Goal: Task Accomplishment & Management: Use online tool/utility

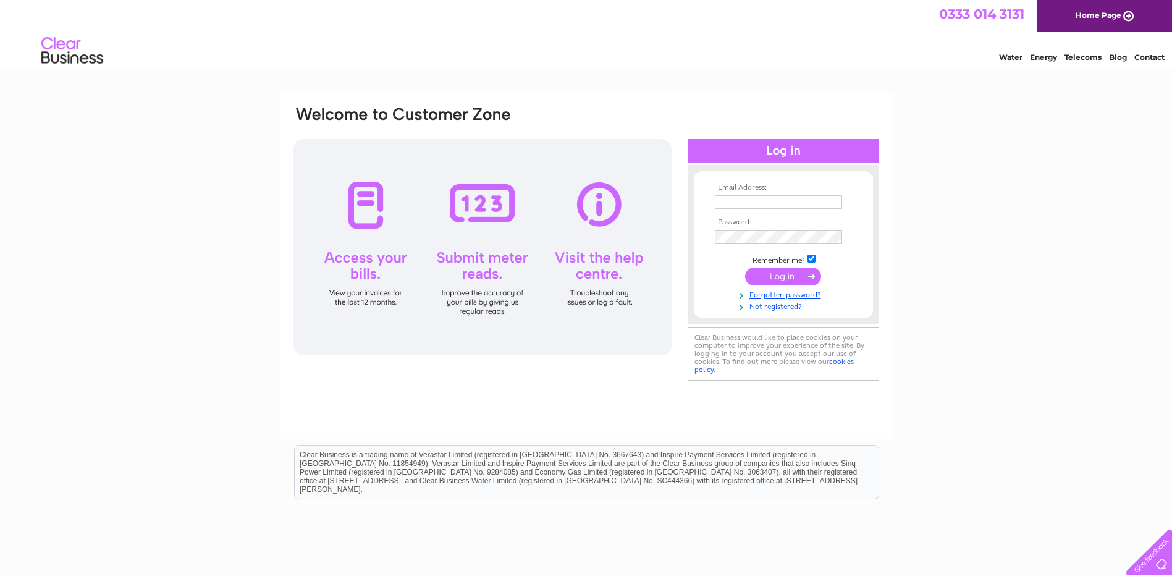
type input "ben@gcnursery.co.uk"
click at [790, 277] on input "submit" at bounding box center [783, 275] width 76 height 17
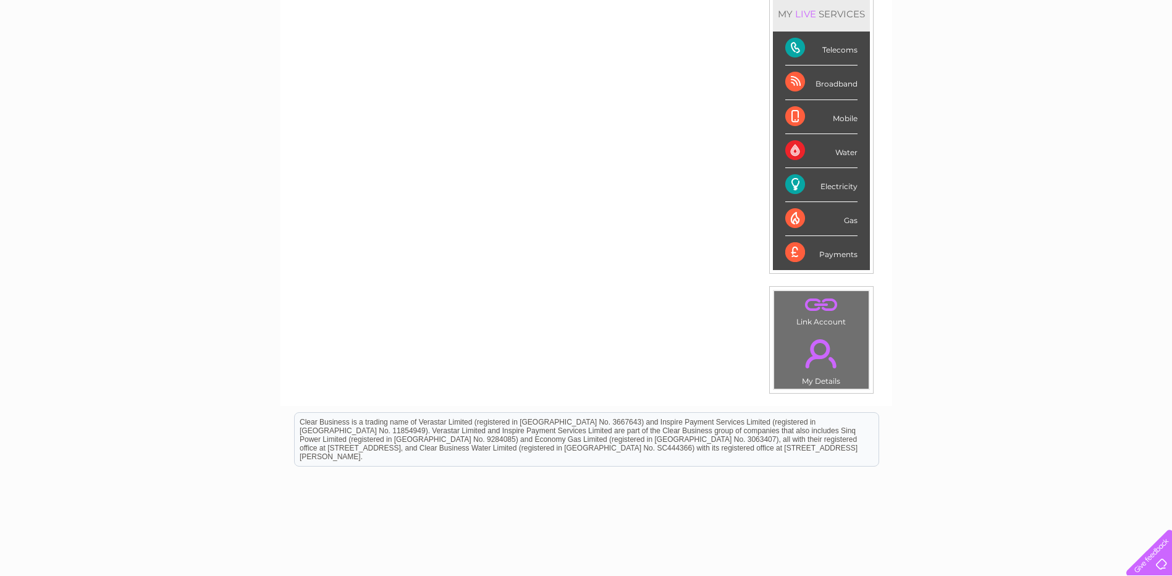
scroll to position [221, 0]
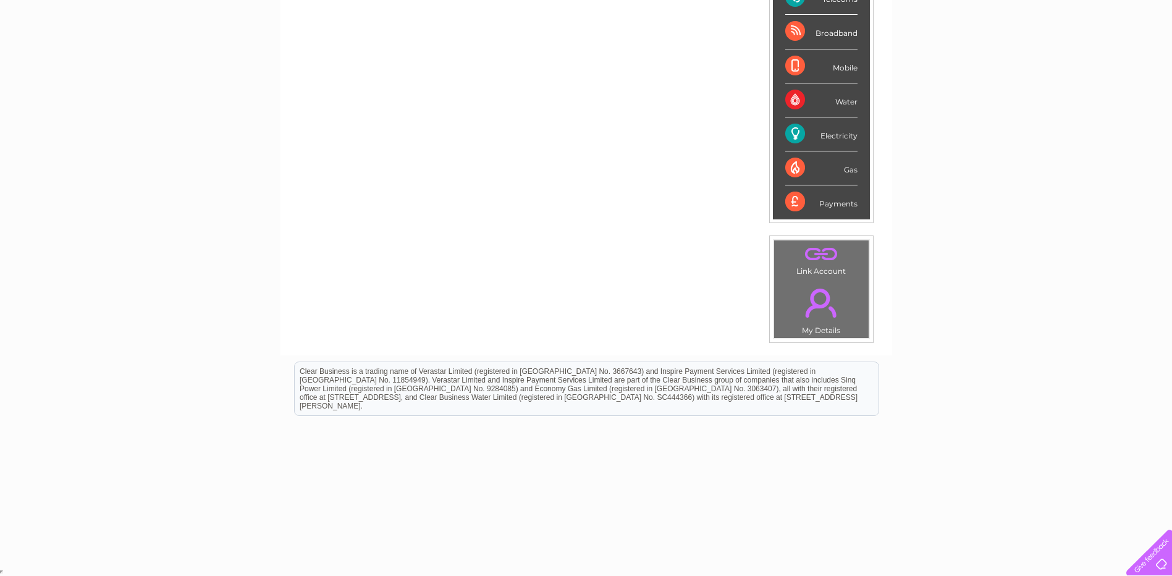
click at [789, 133] on div "Electricity" at bounding box center [821, 134] width 72 height 34
click at [844, 130] on div "Electricity" at bounding box center [821, 134] width 72 height 34
click at [843, 135] on div "Electricity" at bounding box center [821, 134] width 72 height 34
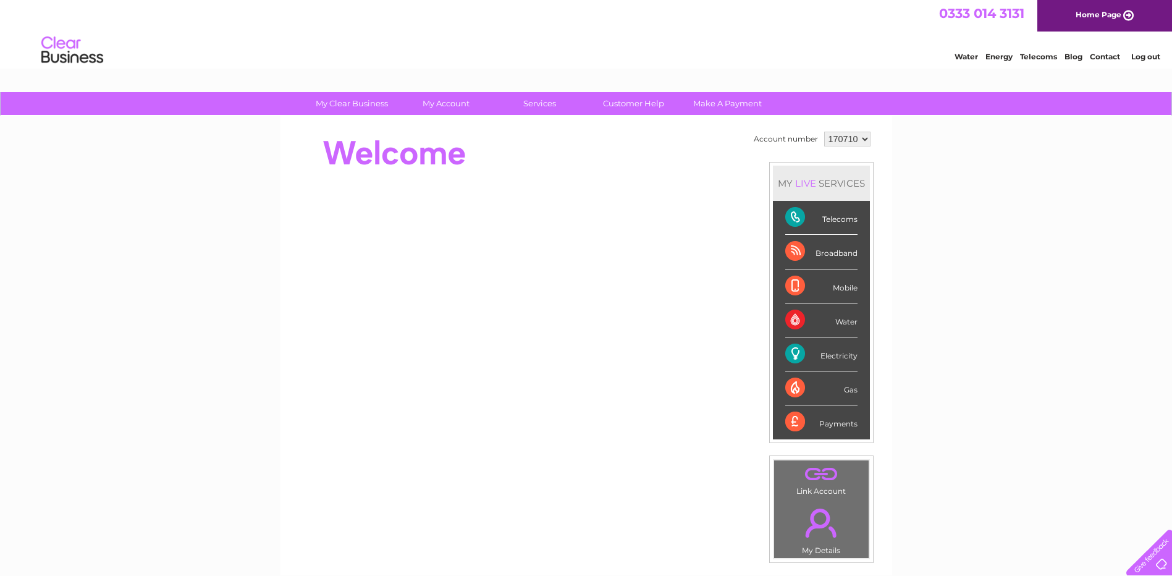
scroll to position [0, 0]
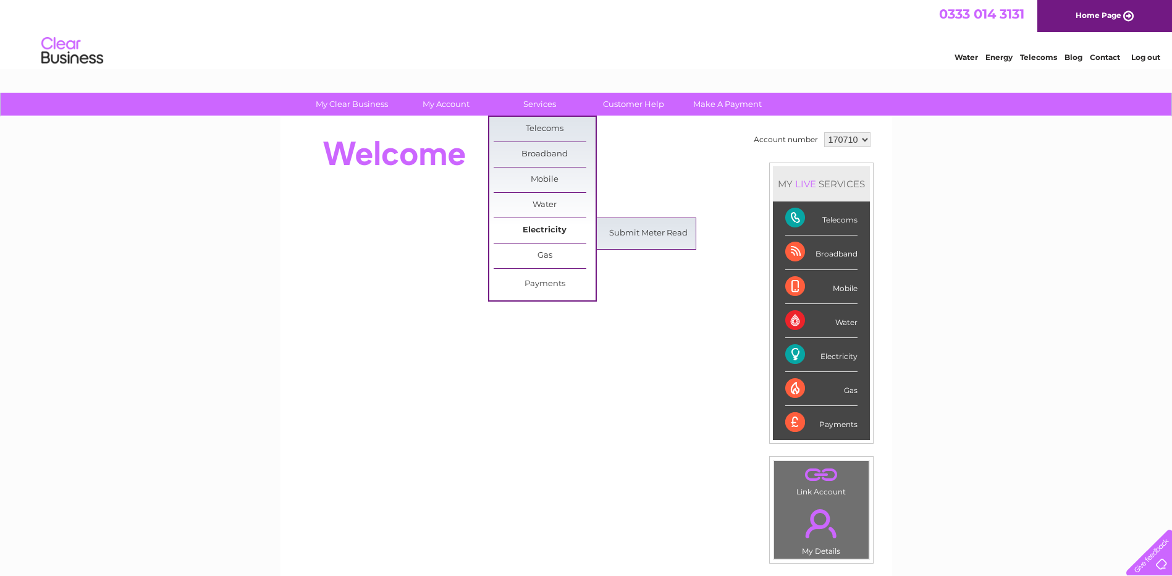
click at [534, 227] on link "Electricity" at bounding box center [545, 230] width 102 height 25
click at [625, 233] on link "Submit Meter Read" at bounding box center [648, 233] width 102 height 25
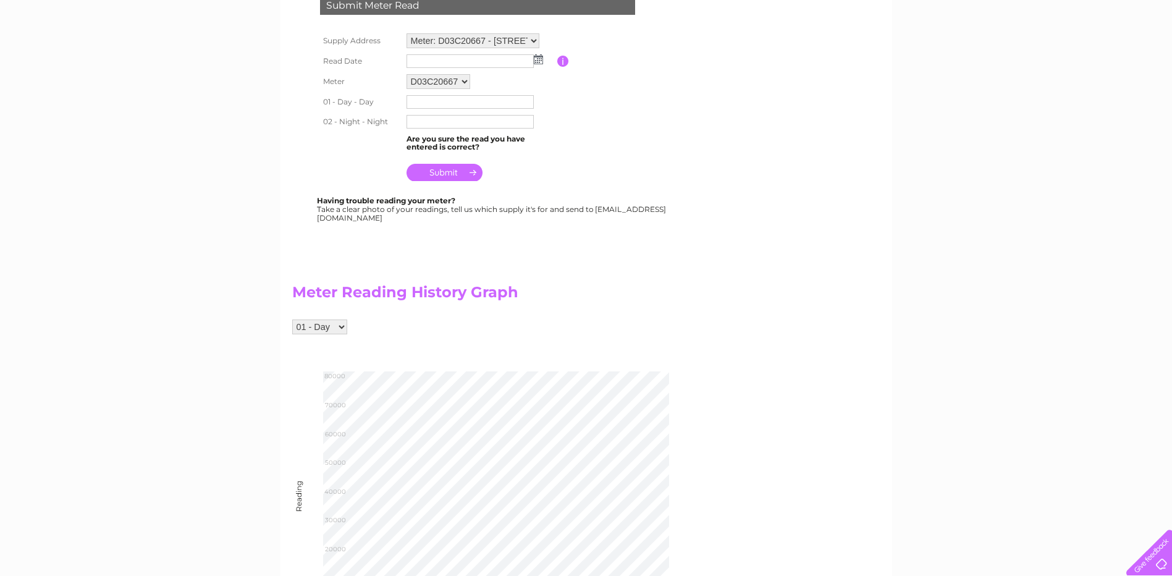
scroll to position [33, 0]
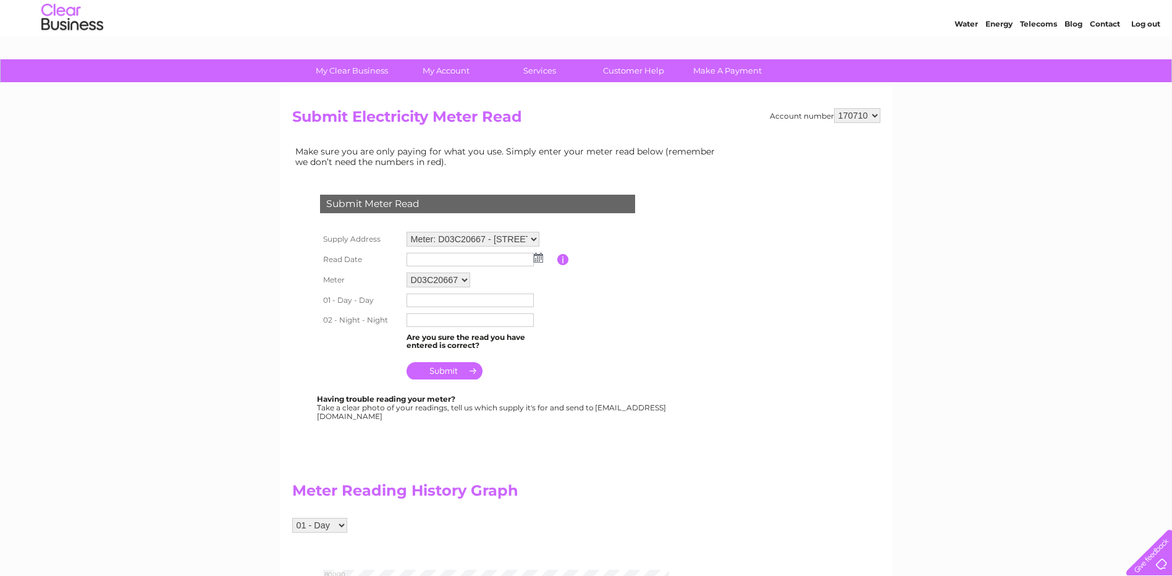
click at [437, 300] on input "text" at bounding box center [469, 300] width 127 height 14
click at [412, 325] on input "text" at bounding box center [470, 320] width 128 height 15
click at [437, 298] on input "text" at bounding box center [469, 300] width 127 height 14
type input "69605"
type input "88023"
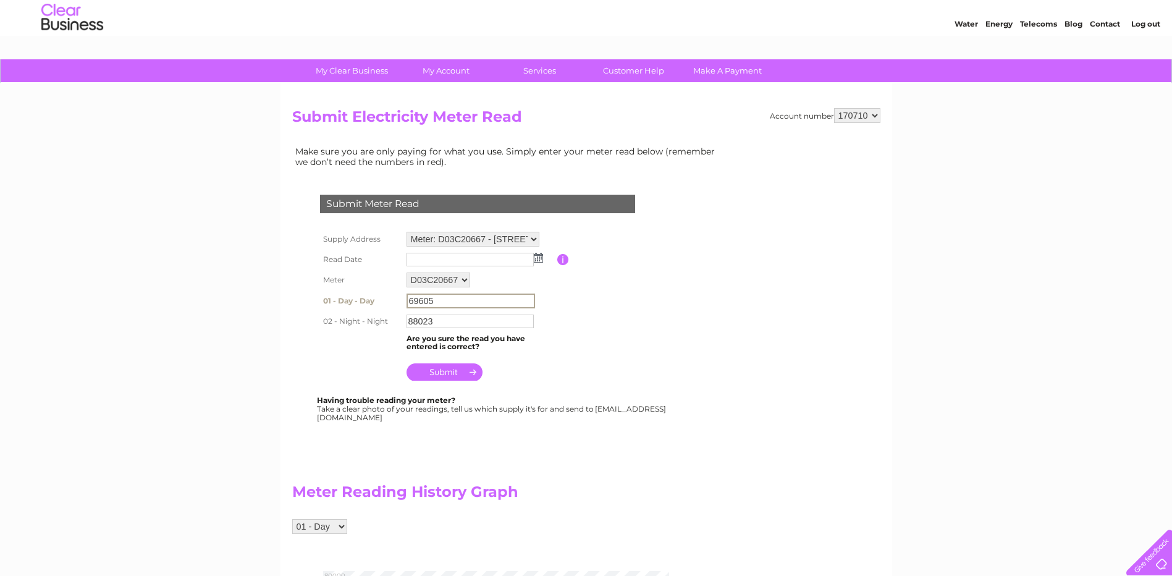
drag, startPoint x: 443, startPoint y: 303, endPoint x: 309, endPoint y: 288, distance: 134.2
click at [309, 288] on div "Submit Meter Read Supply Address Meter: D03C20667 - Gardeners Cottage, Poolewe,…" at bounding box center [480, 302] width 376 height 240
drag, startPoint x: 443, startPoint y: 324, endPoint x: 363, endPoint y: 314, distance: 80.4
click at [363, 314] on tr "02 - Night - Night 88023" at bounding box center [492, 320] width 351 height 21
click at [420, 300] on input "text" at bounding box center [470, 300] width 128 height 15
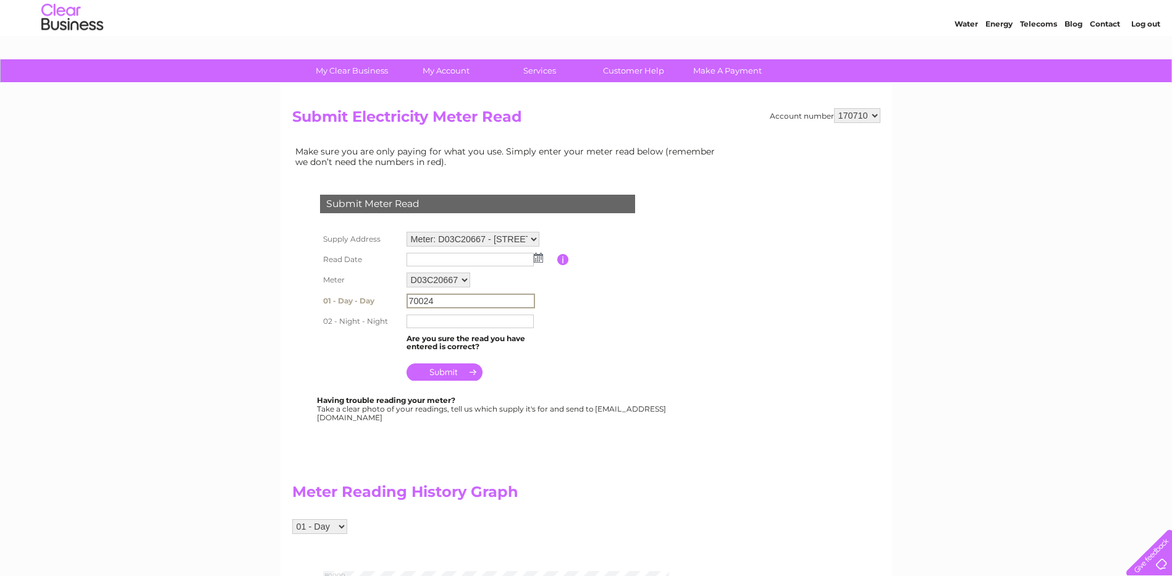
type input "70024"
click at [442, 319] on input "text" at bounding box center [469, 321] width 127 height 14
type input "88391"
click at [544, 260] on td at bounding box center [480, 260] width 154 height 20
click at [540, 257] on img at bounding box center [538, 258] width 9 height 10
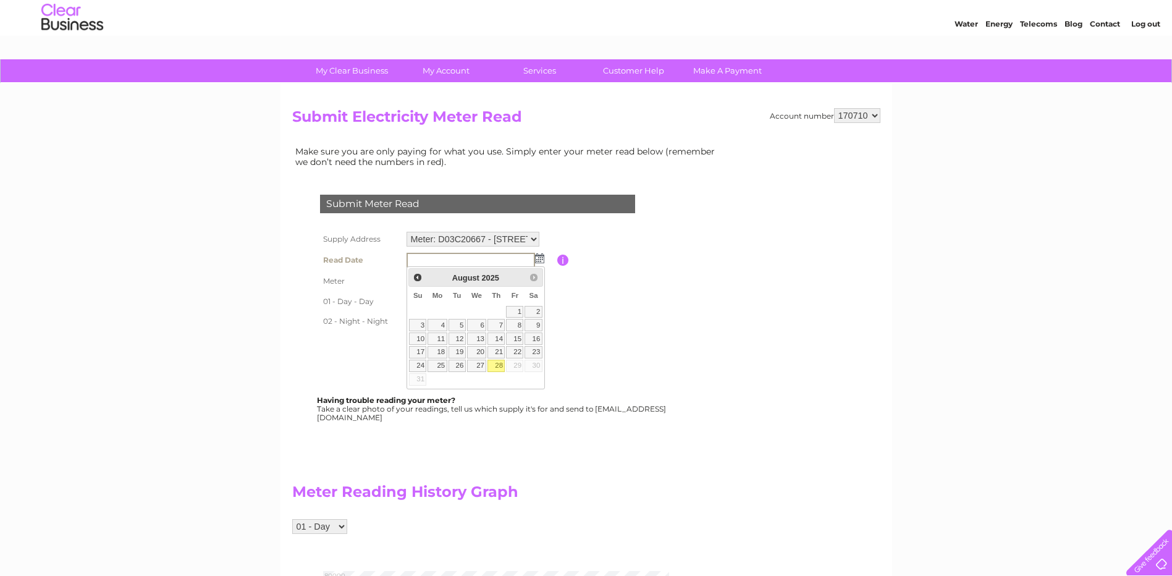
click at [492, 368] on link "28" at bounding box center [495, 366] width 17 height 12
type input "2025/08/28"
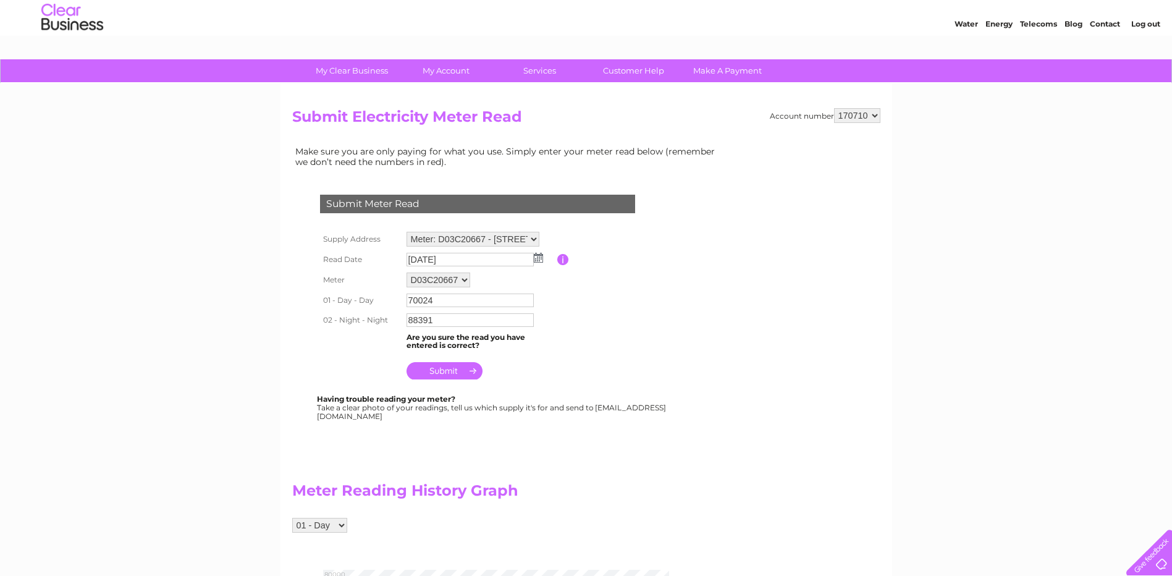
click at [440, 372] on input "submit" at bounding box center [444, 370] width 76 height 17
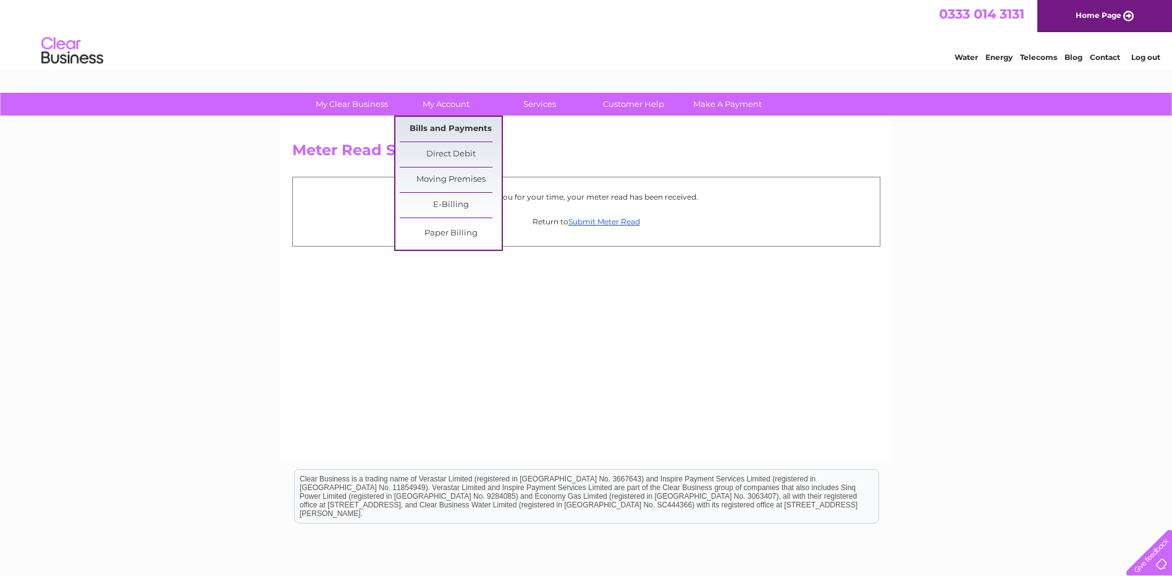
click at [436, 129] on link "Bills and Payments" at bounding box center [451, 129] width 102 height 25
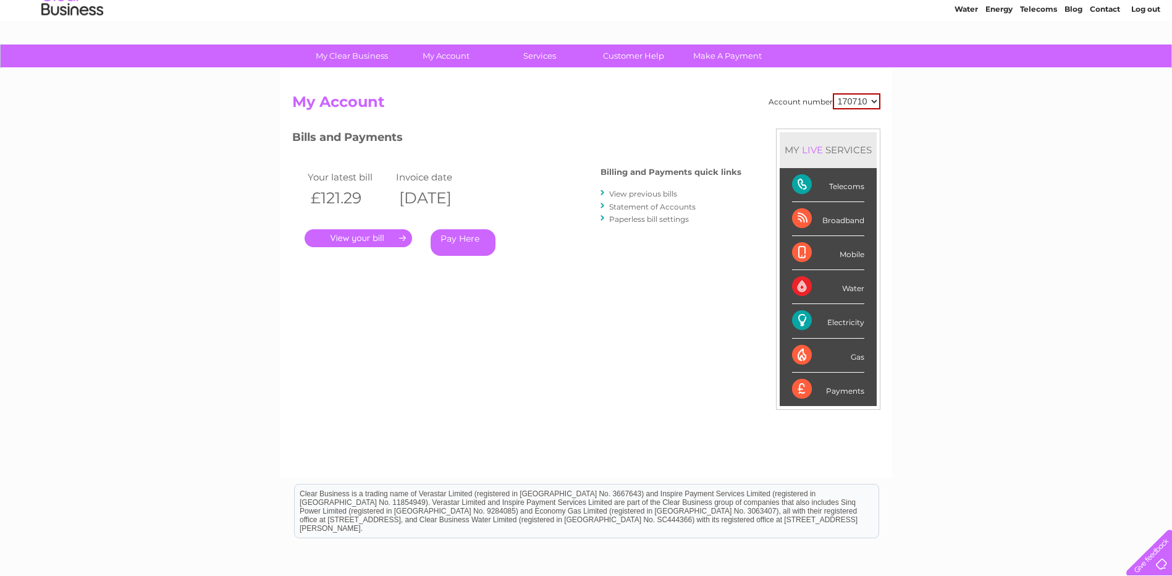
scroll to position [47, 0]
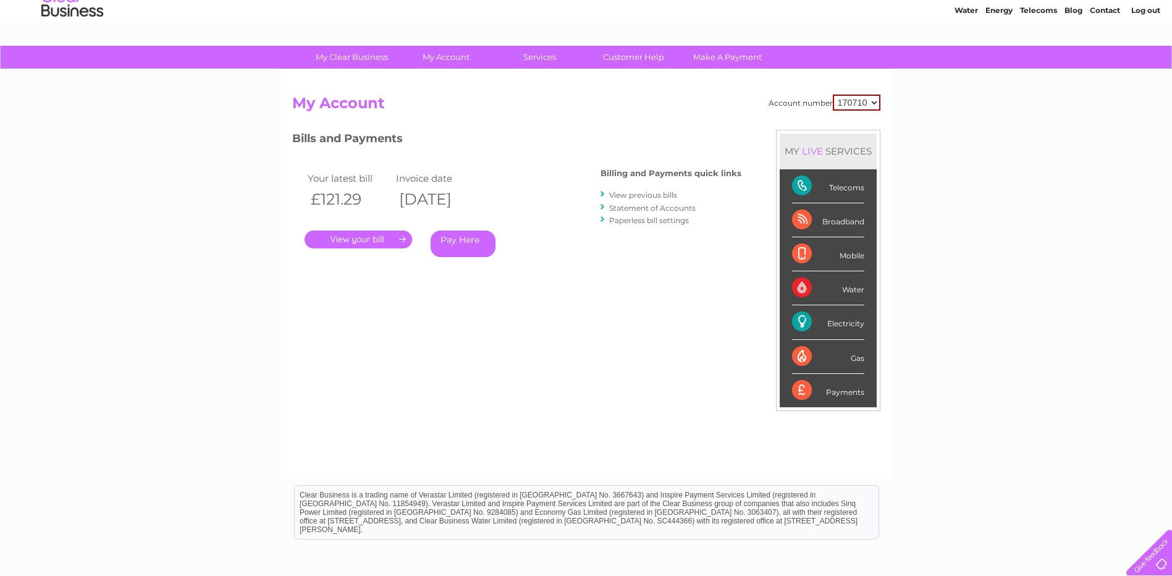
click at [366, 245] on link "." at bounding box center [358, 239] width 107 height 18
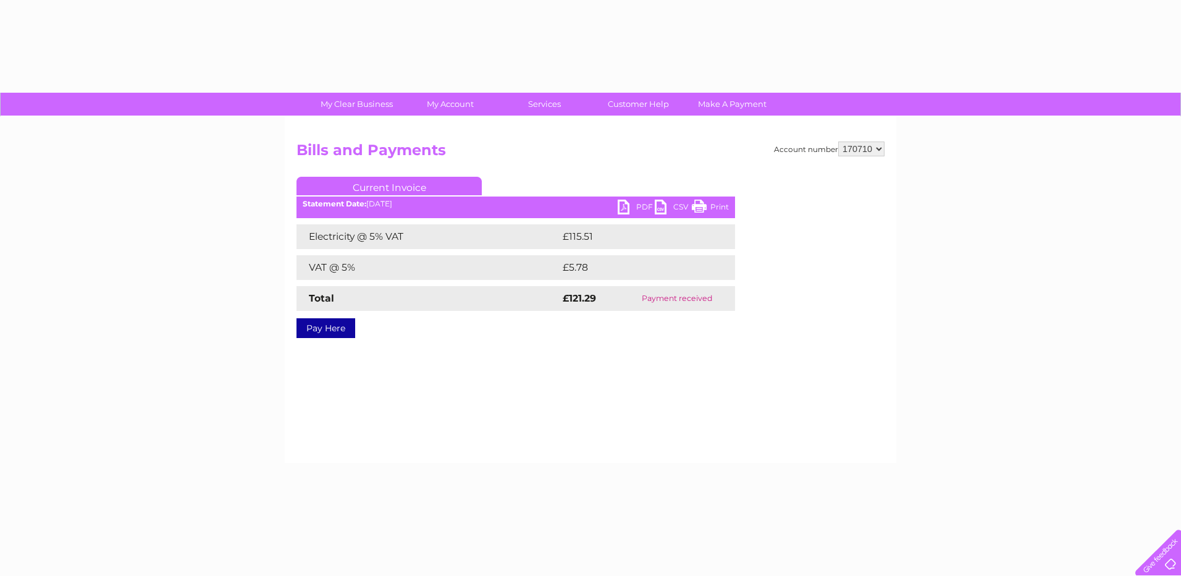
click at [387, 238] on div "Account number 170710 Bills and Payments Current Invoice PDF CSV Print £115.51" at bounding box center [591, 290] width 612 height 346
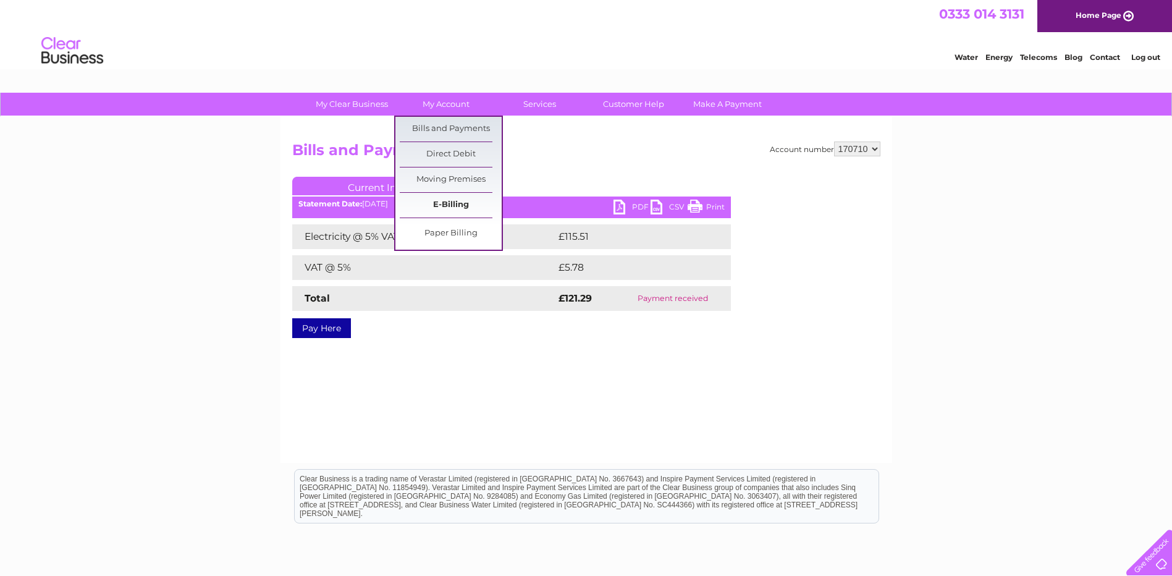
click at [452, 208] on link "E-Billing" at bounding box center [451, 205] width 102 height 25
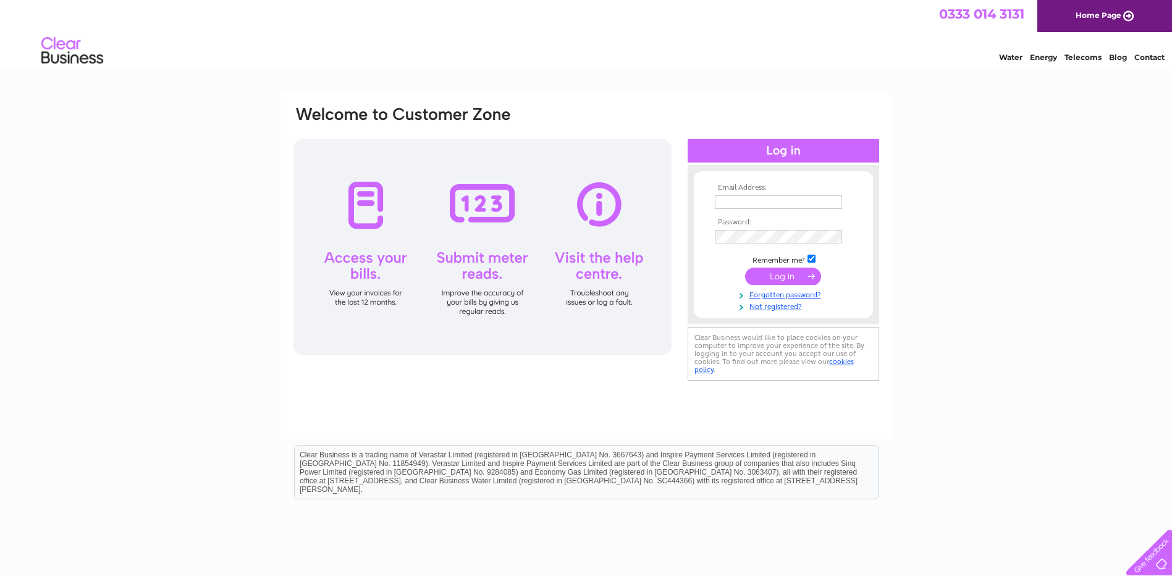
type input "ben@gcnursery.co.uk"
click at [779, 275] on input "submit" at bounding box center [783, 275] width 76 height 17
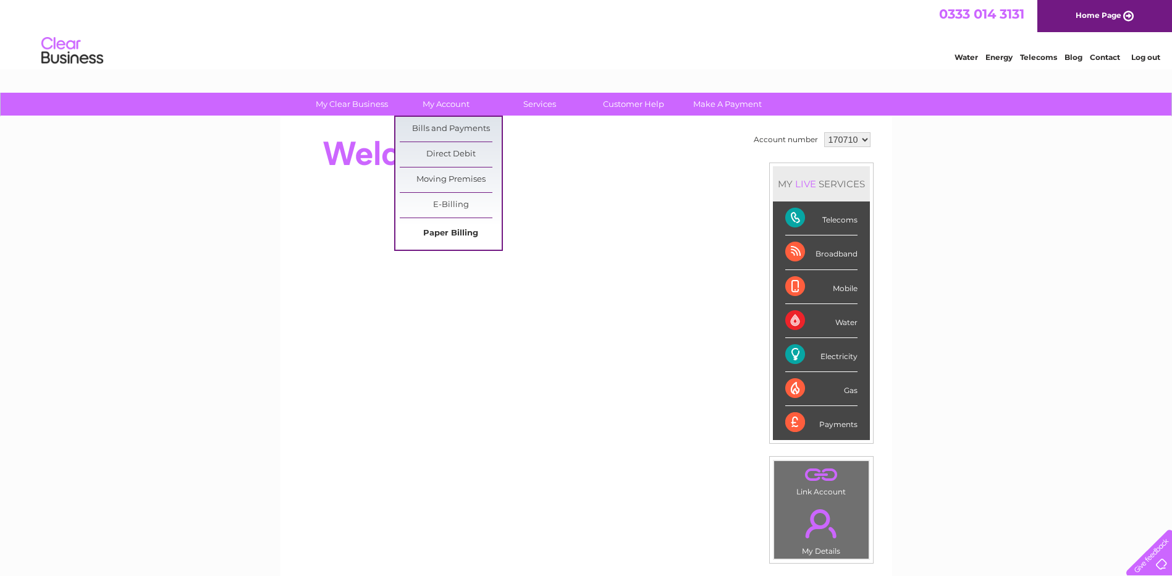
click at [438, 235] on link "Paper Billing" at bounding box center [451, 233] width 102 height 25
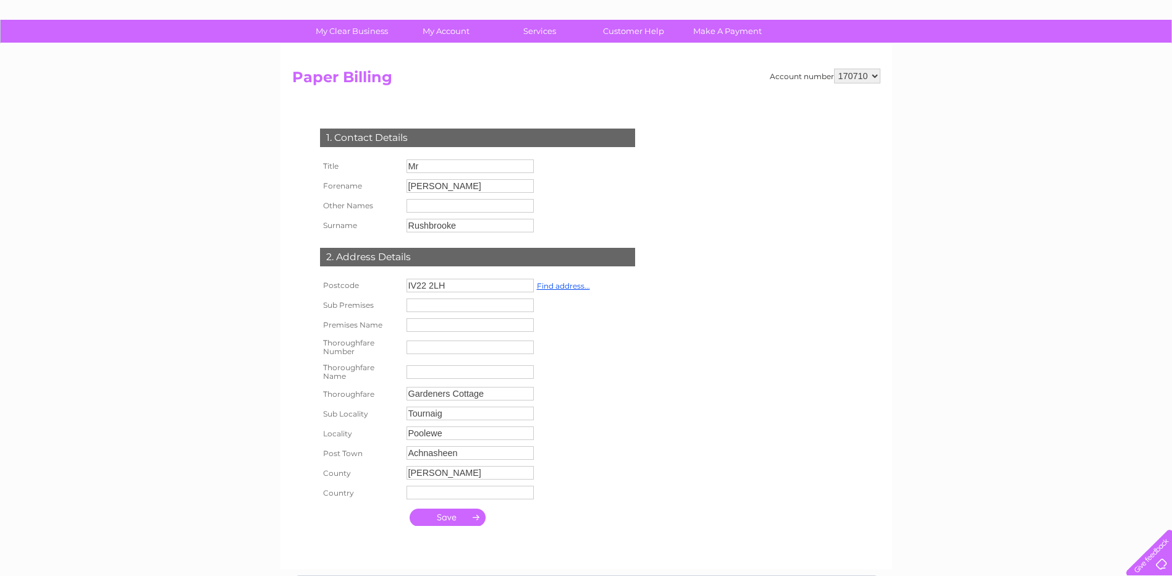
scroll to position [62, 0]
